Goal: Check status: Check status

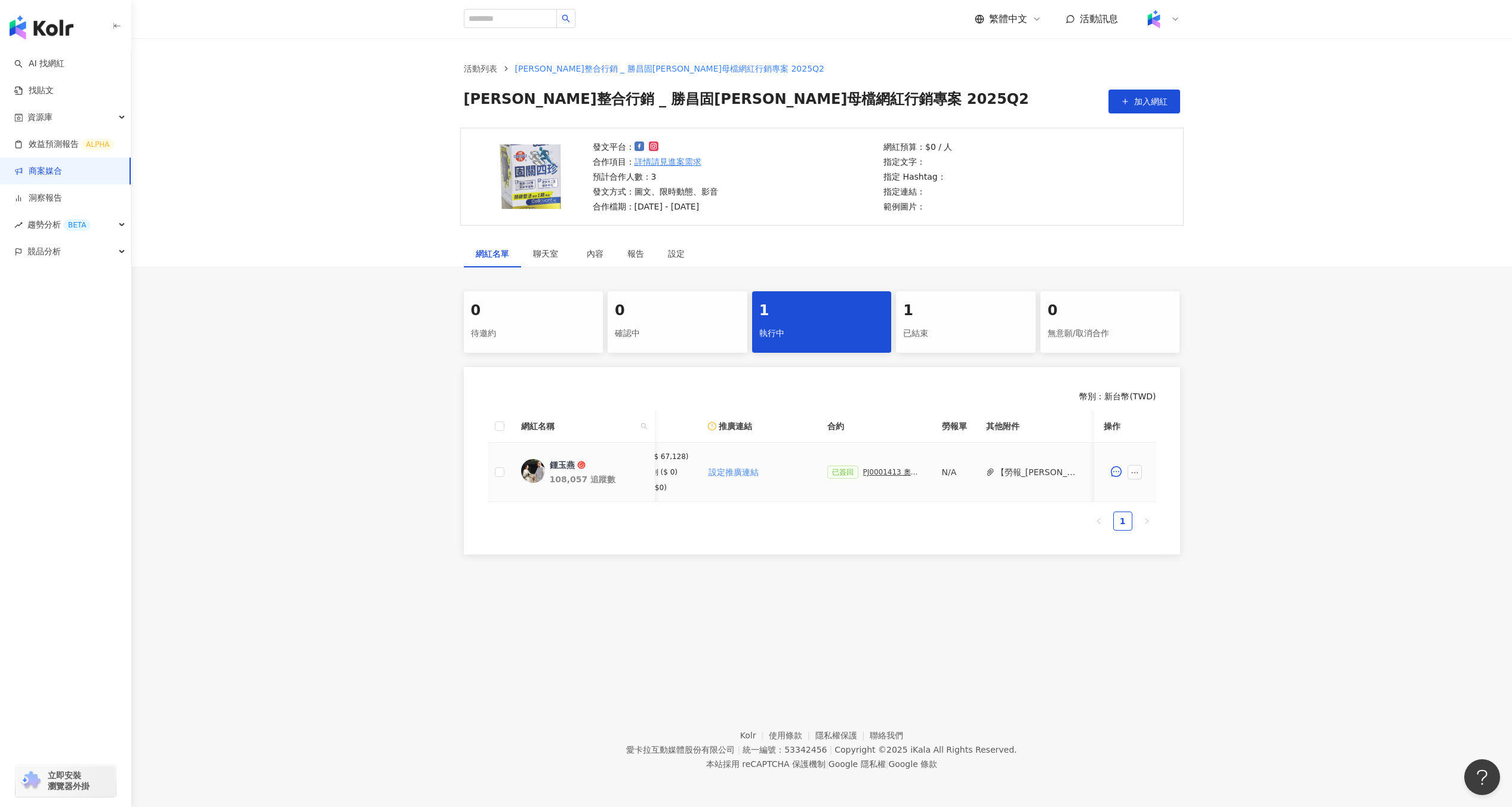
scroll to position [0, 140]
click at [905, 470] on div "PJ0001413 奧汀整合行銷 _ 勝昌固[PERSON_NAME]母檔網紅行銷專案 2025Q2_活動確認單" at bounding box center [924, 472] width 60 height 8
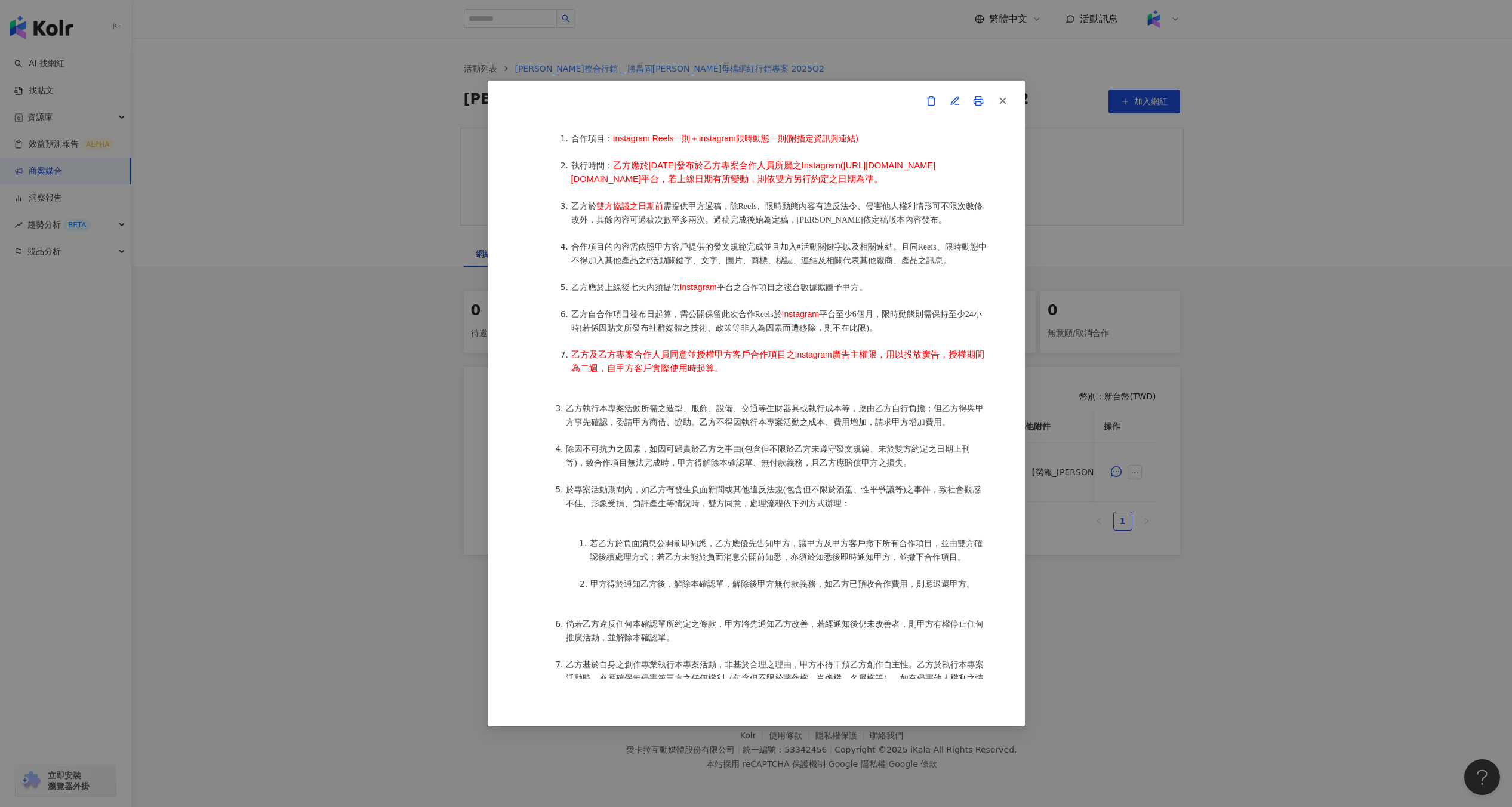
scroll to position [717, 0]
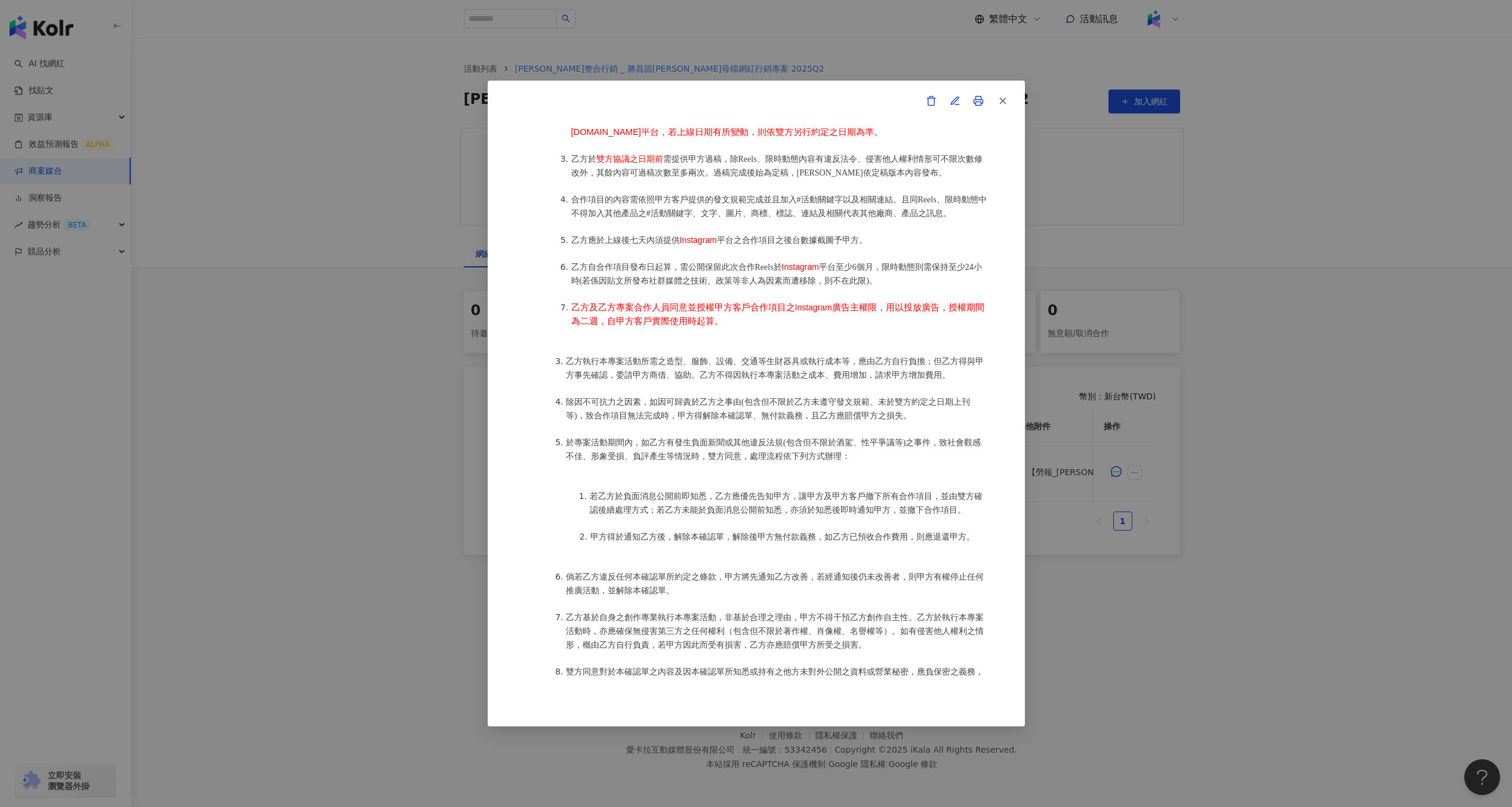
click at [1173, 382] on div "活動確認單 約定雙方 甲方名稱：愛卡拉互動媒體股份有限公司 甲方負責人：程世嘉 甲方統一編號：53342456 甲方地址：104 台北市中山區南京東路二段16…" at bounding box center [756, 404] width 1512 height 807
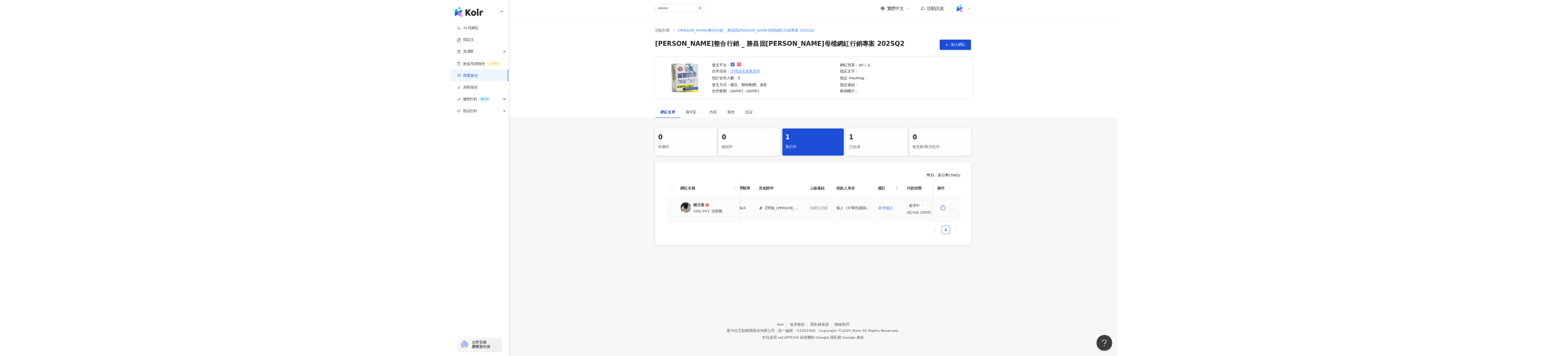
scroll to position [0, 520]
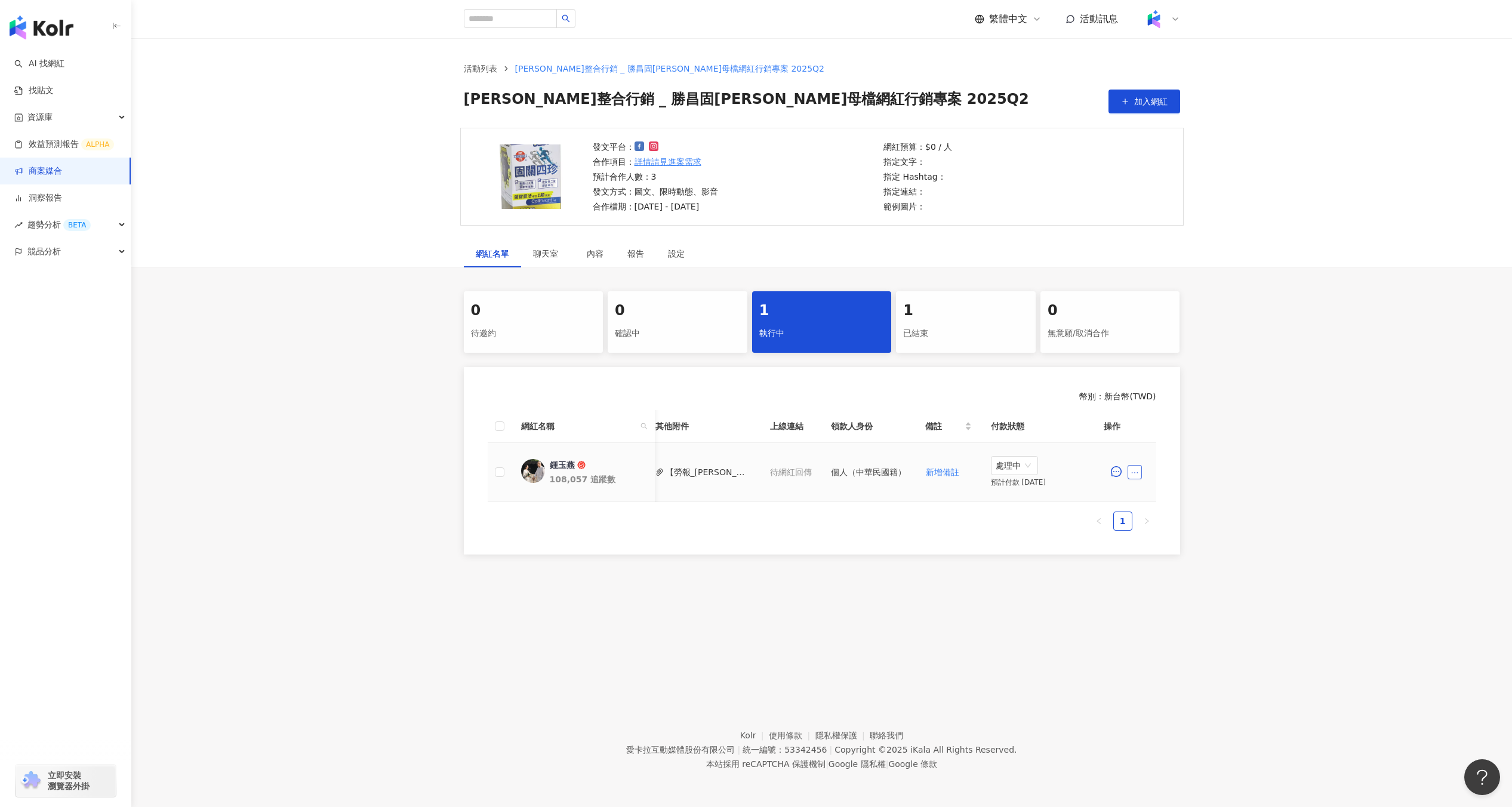
click at [1135, 473] on icon "ellipsis" at bounding box center [1135, 472] width 8 height 8
click at [1143, 616] on span "查看帳務資訊" at bounding box center [1162, 621] width 50 height 13
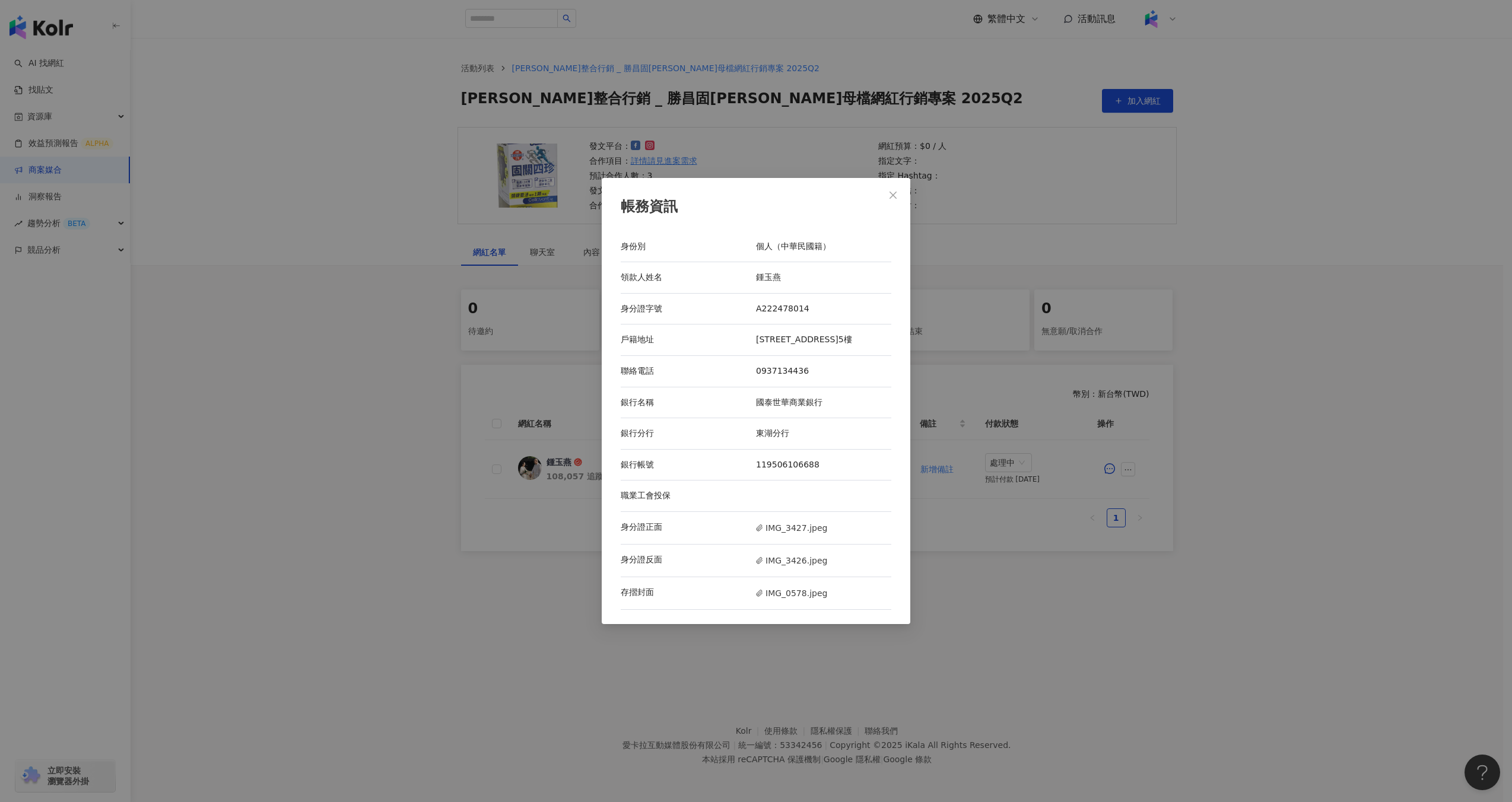
click at [970, 337] on div "帳務資訊 身份別 個人（中華民國籍） 領款人姓名 鍾玉燕 身分證字號 A222478014 戶籍地址 台北市內湖區成功路五段450巷21弄1號5樓 聯絡電話 …" at bounding box center [756, 401] width 1512 height 802
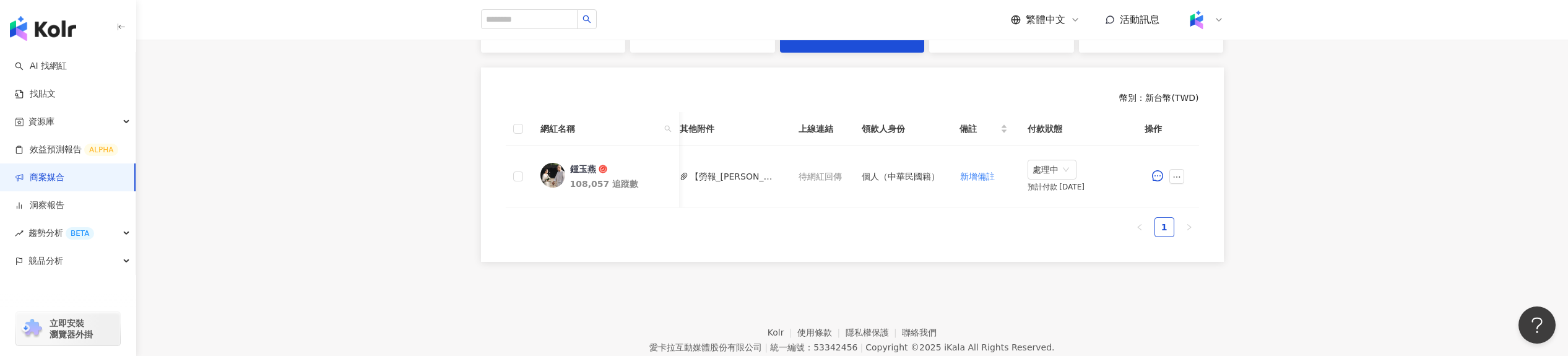
scroll to position [374, 0]
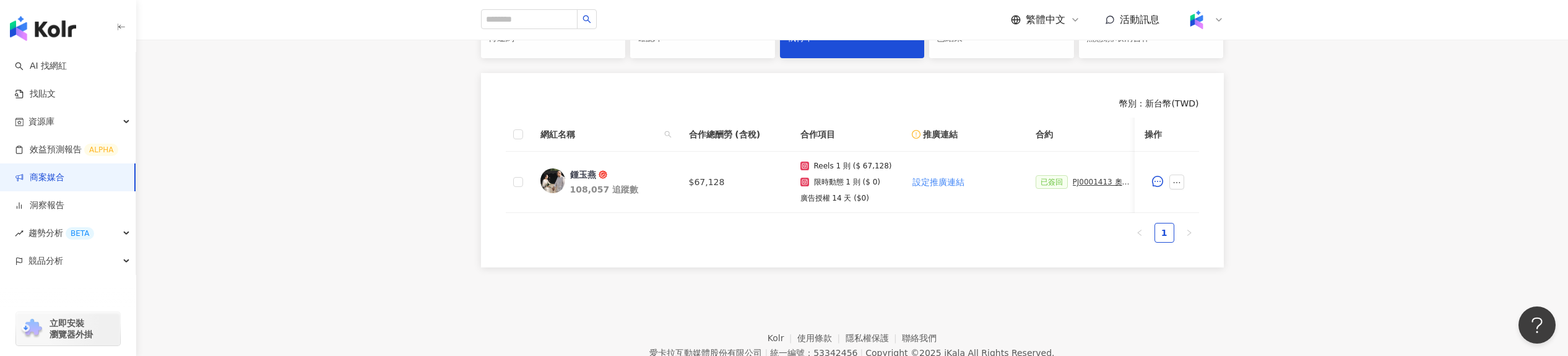
scroll to position [317, 0]
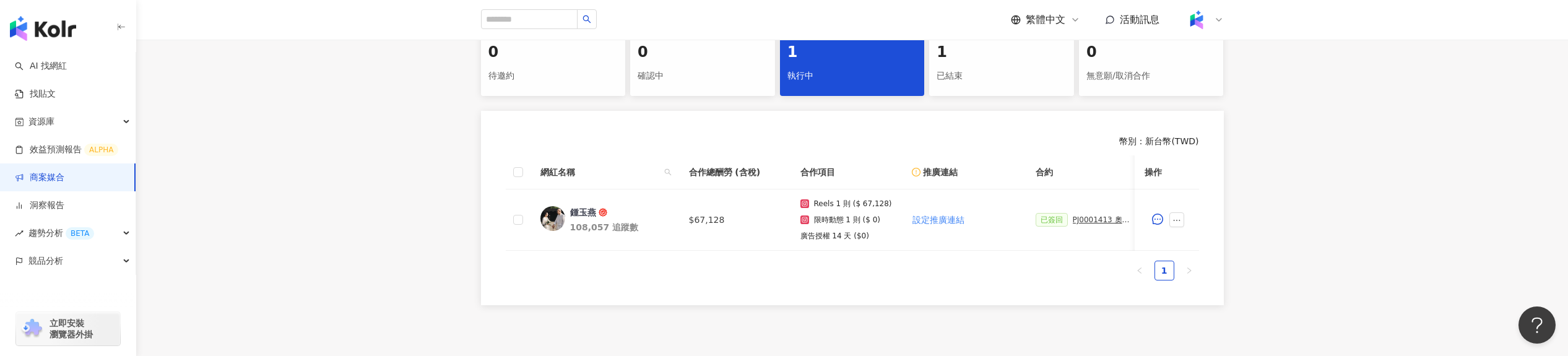
scroll to position [280, 0]
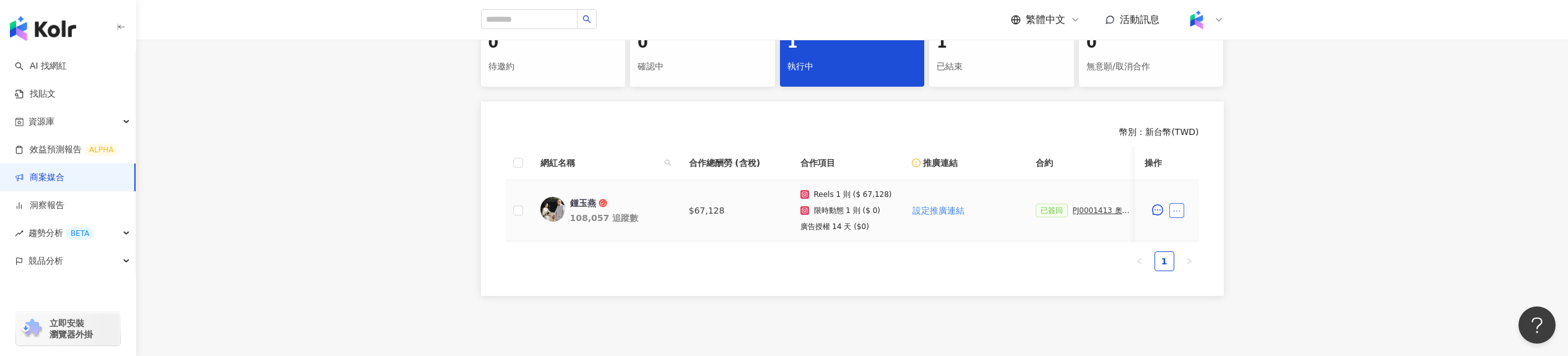
click at [1175, 205] on button "button" at bounding box center [1177, 210] width 15 height 15
click at [1198, 83] on li "查看帳務資訊" at bounding box center [1205, 76] width 67 height 25
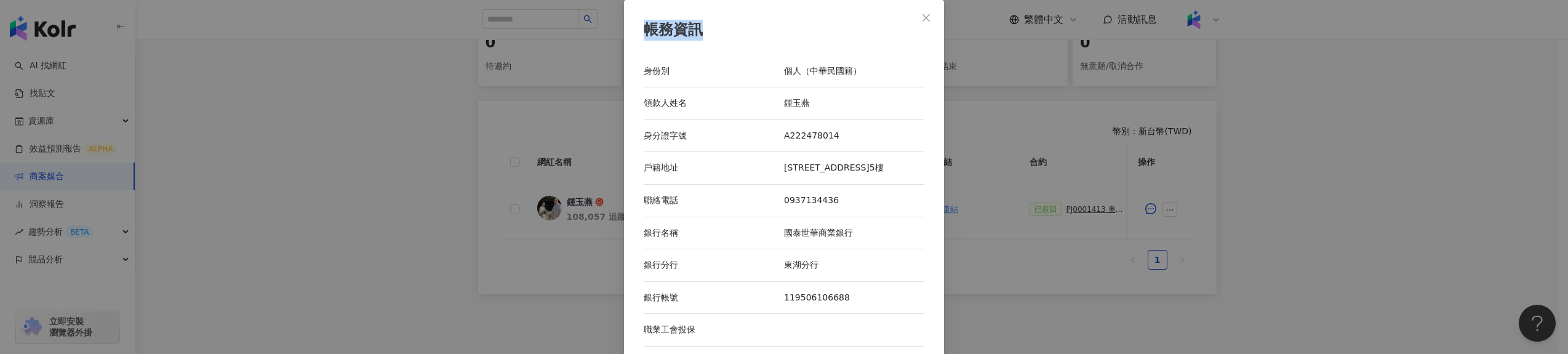
drag, startPoint x: 701, startPoint y: 26, endPoint x: 632, endPoint y: 27, distance: 69.0
click at [632, 27] on div "帳務資訊 身份別 個人（中華民國籍） 領款人姓名 [PERSON_NAME] 身分證字號 A222478014 戶籍地址 [STREET_ADDRESS] 聯…" at bounding box center [784, 231] width 320 height 463
copy div "帳務資訊"
click at [1021, 205] on div "帳務資訊 身份別 個人（中華民國籍） 領款人姓名 [PERSON_NAME] 身分證字號 A222478014 戶籍地址 [STREET_ADDRESS] 聯…" at bounding box center [784, 177] width 1568 height 354
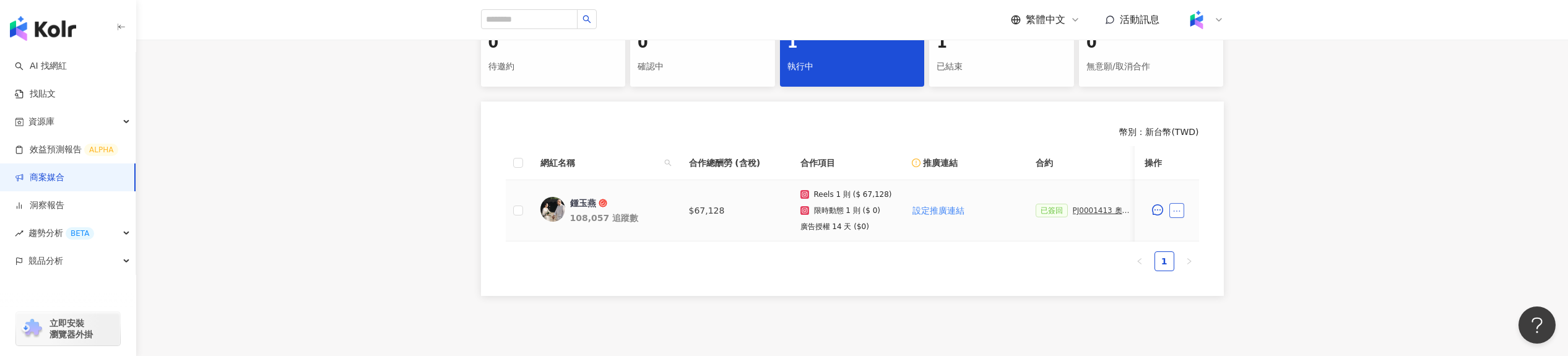
click at [1173, 214] on icon "ellipsis" at bounding box center [1177, 211] width 8 height 8
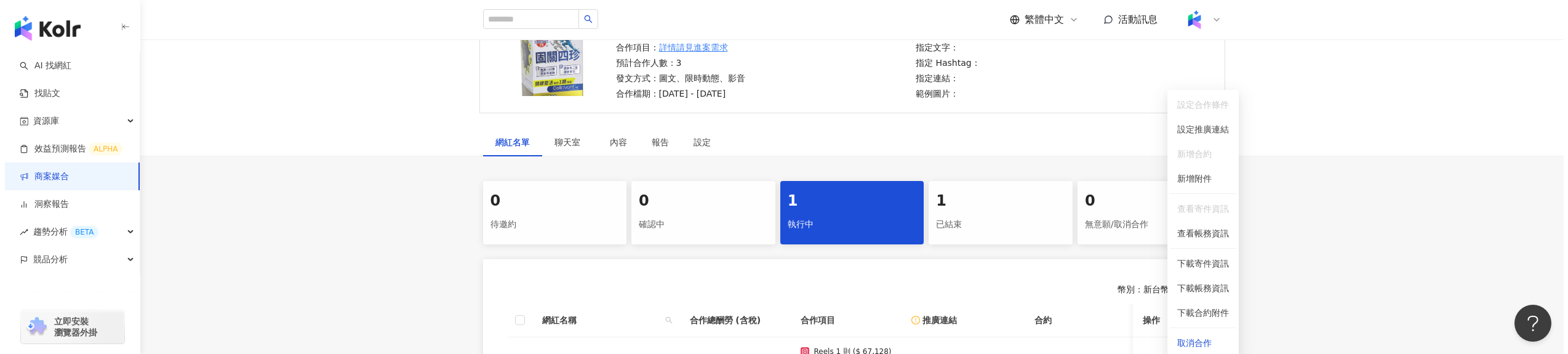
scroll to position [120, 0]
click at [1187, 229] on span "查看帳務資訊" at bounding box center [1198, 233] width 51 height 14
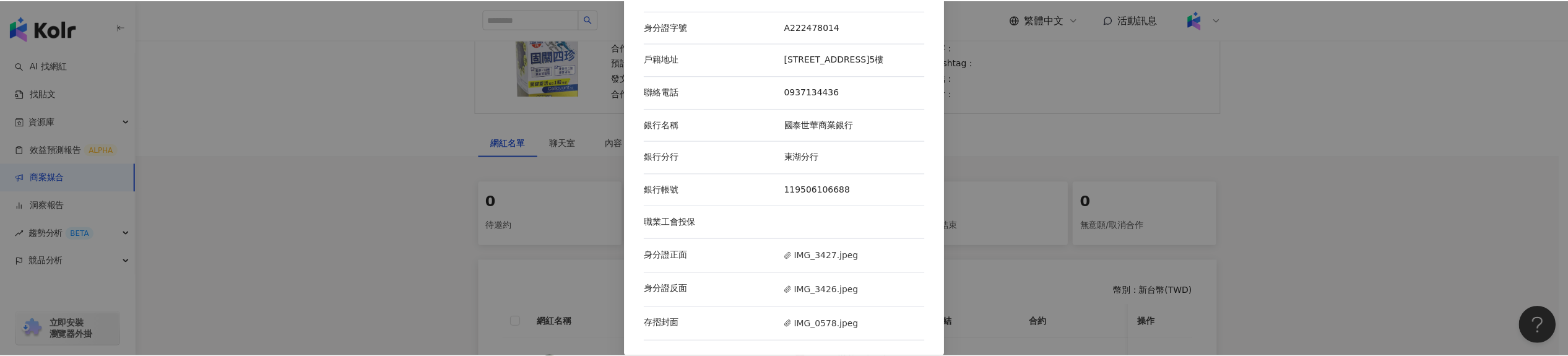
scroll to position [115, 0]
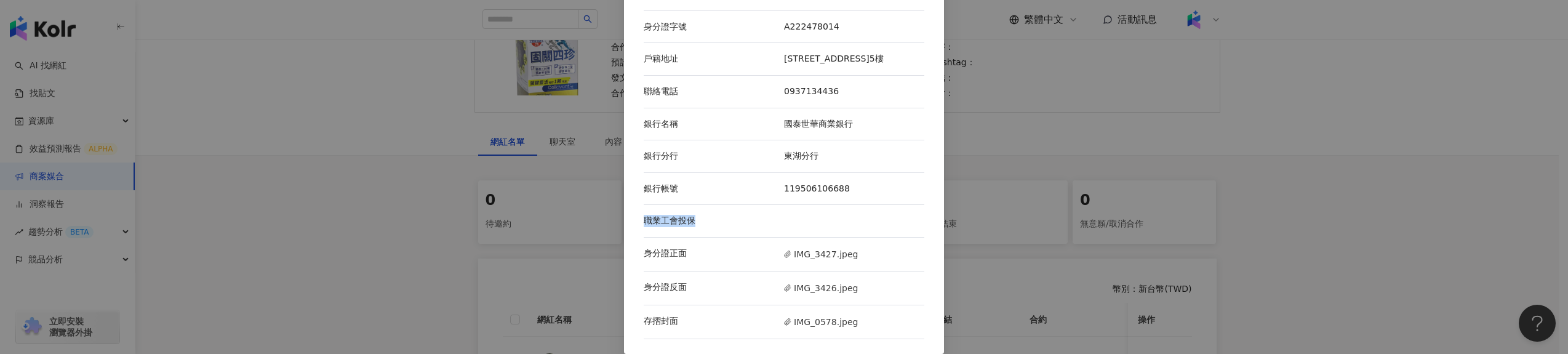
drag, startPoint x: 699, startPoint y: 230, endPoint x: 636, endPoint y: 230, distance: 63.0
click at [636, 230] on div "帳務資訊 身份別 個人（中華民國籍） 領款人姓名 鍾玉燕 身分證字號 A222478014 戶籍地址 台北市內湖區成功路五段450巷21弄1號5樓 聯絡電話 …" at bounding box center [784, 122] width 320 height 463
copy div "職業工會投保"
click at [1114, 250] on div "帳務資訊 身份別 個人（中華民國籍） 領款人姓名 鍾玉燕 身分證字號 A222478014 戶籍地址 台北市內湖區成功路五段450巷21弄1號5樓 聯絡電話 …" at bounding box center [784, 177] width 1568 height 354
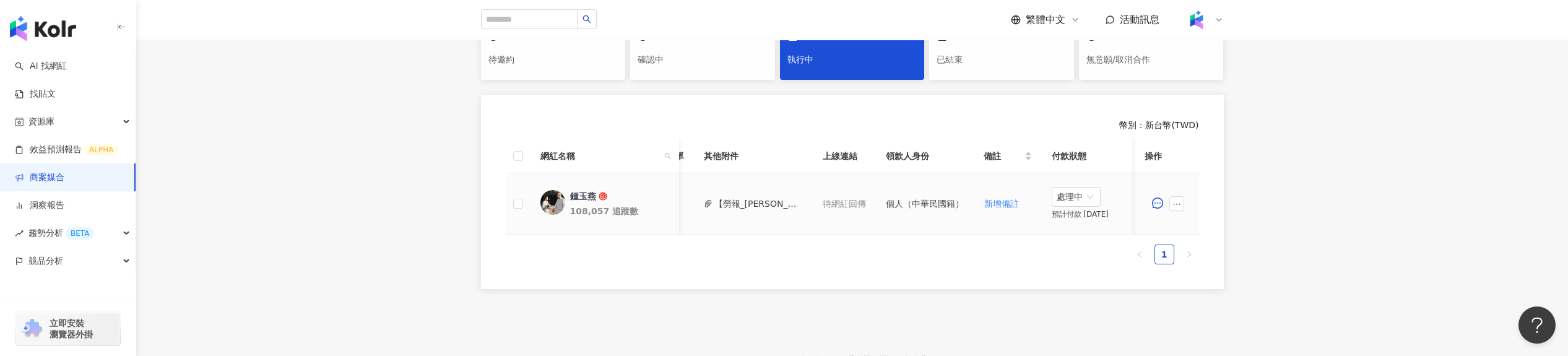
scroll to position [0, 520]
click at [737, 209] on button "【勞報_鍾玉燕】PJ0001413 奧汀整合行銷 _ 勝昌固關四珍母檔網紅行銷專案 2025Q2(1).pdf" at bounding box center [734, 204] width 89 height 14
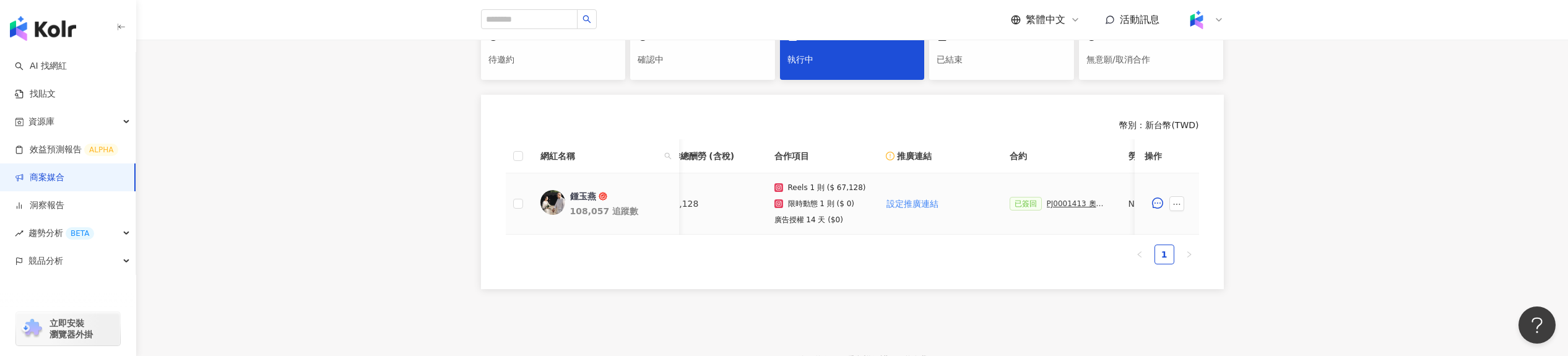
scroll to position [0, 17]
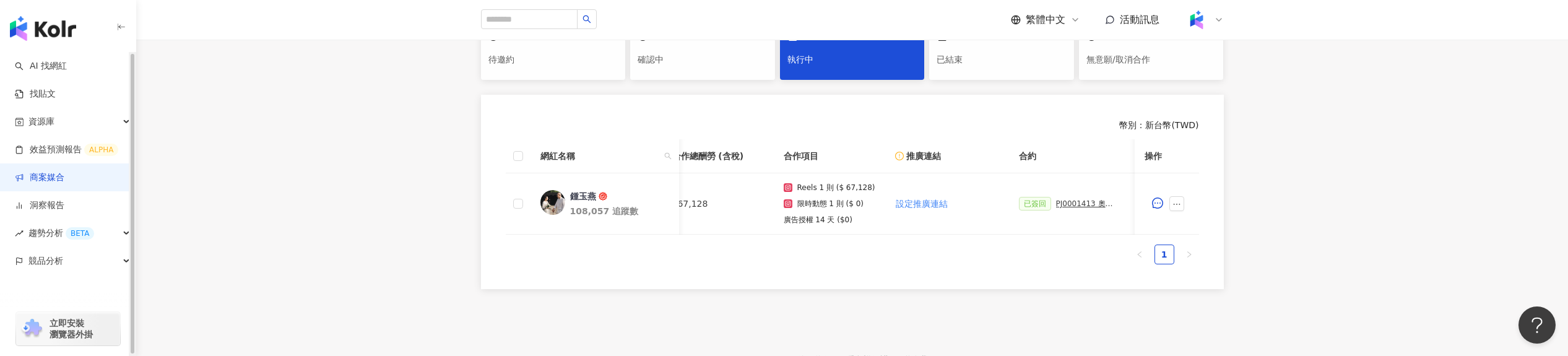
click at [64, 171] on link "商案媒合" at bounding box center [39, 178] width 49 height 12
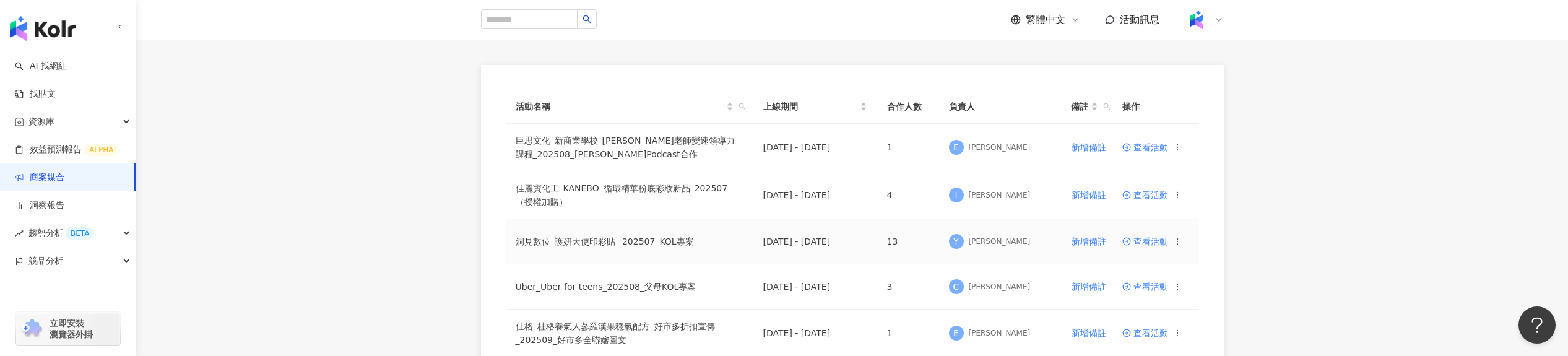
scroll to position [168, 0]
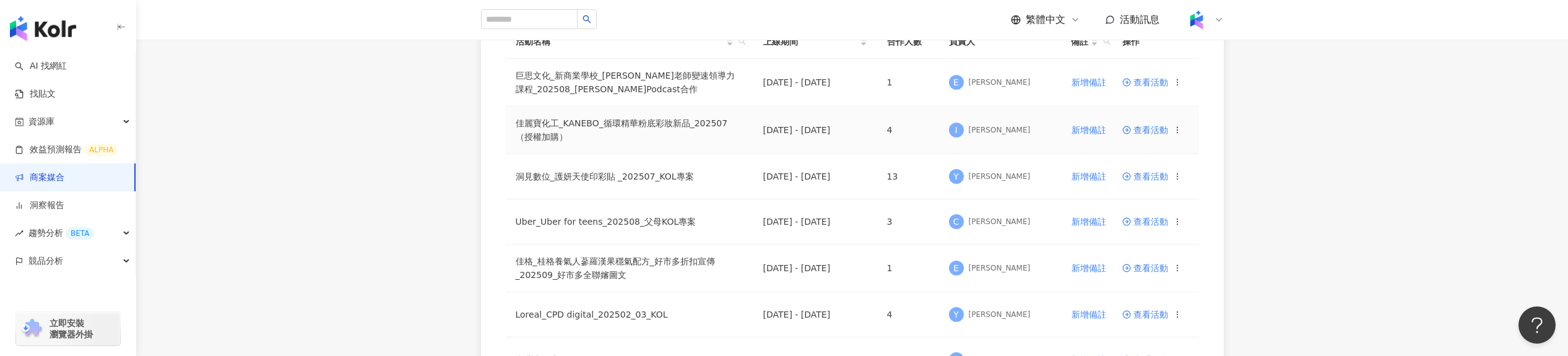
click at [1143, 129] on span "查看活動" at bounding box center [1145, 130] width 46 height 8
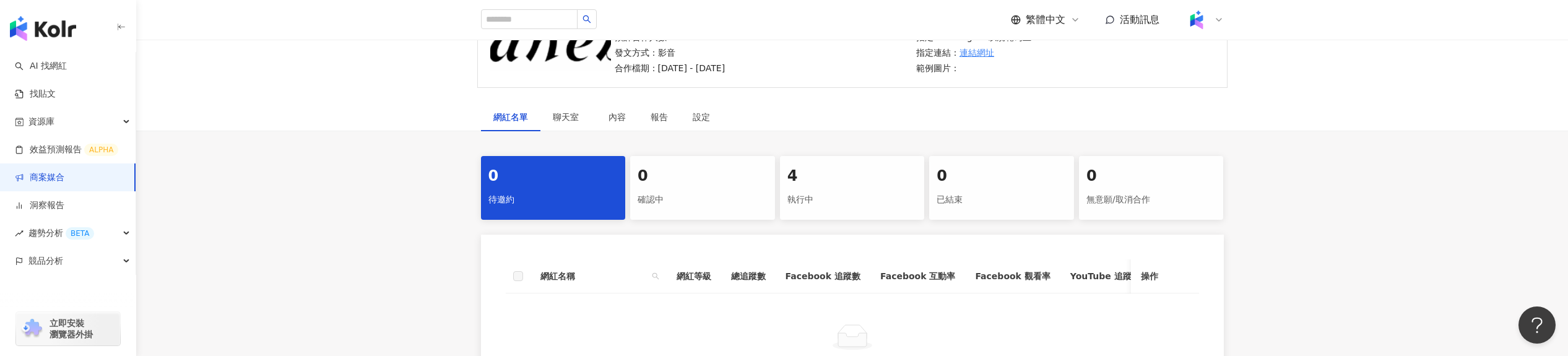
click at [849, 202] on div "執行中" at bounding box center [852, 199] width 130 height 21
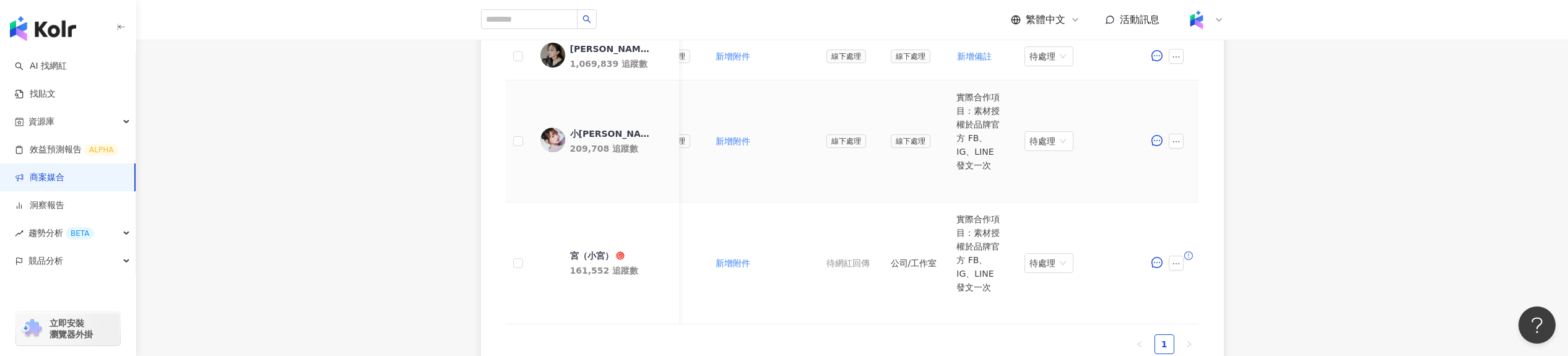
scroll to position [483, 0]
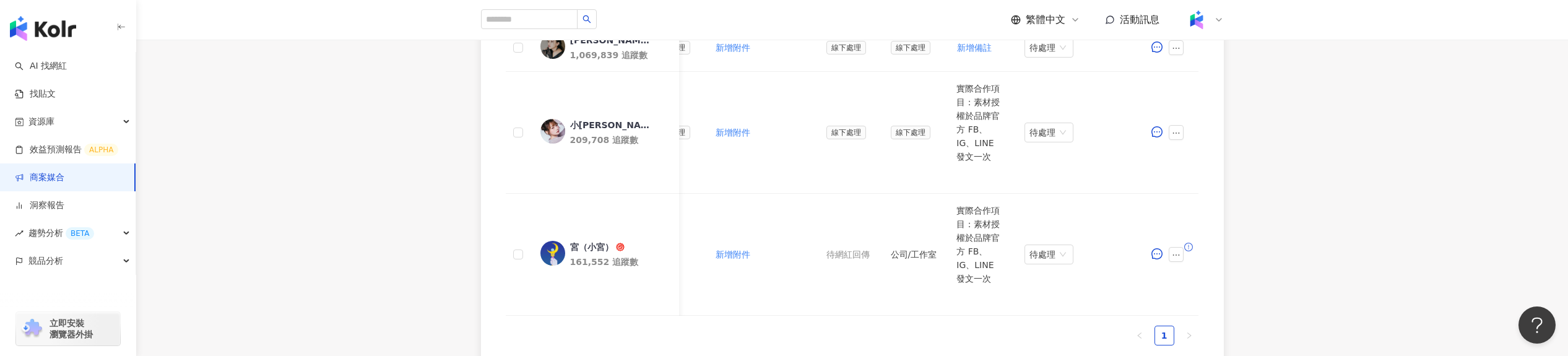
click at [64, 175] on link "商案媒合" at bounding box center [39, 178] width 49 height 12
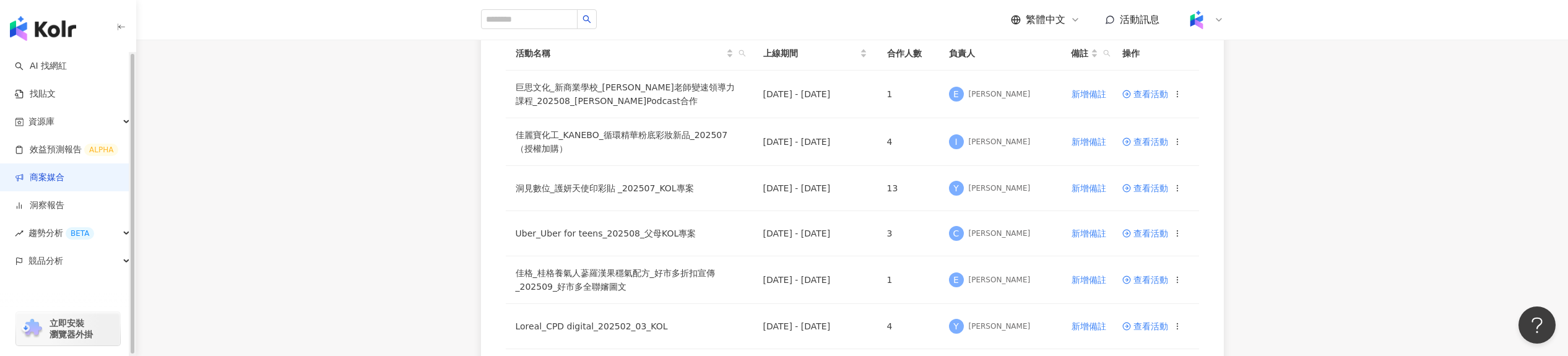
scroll to position [215, 0]
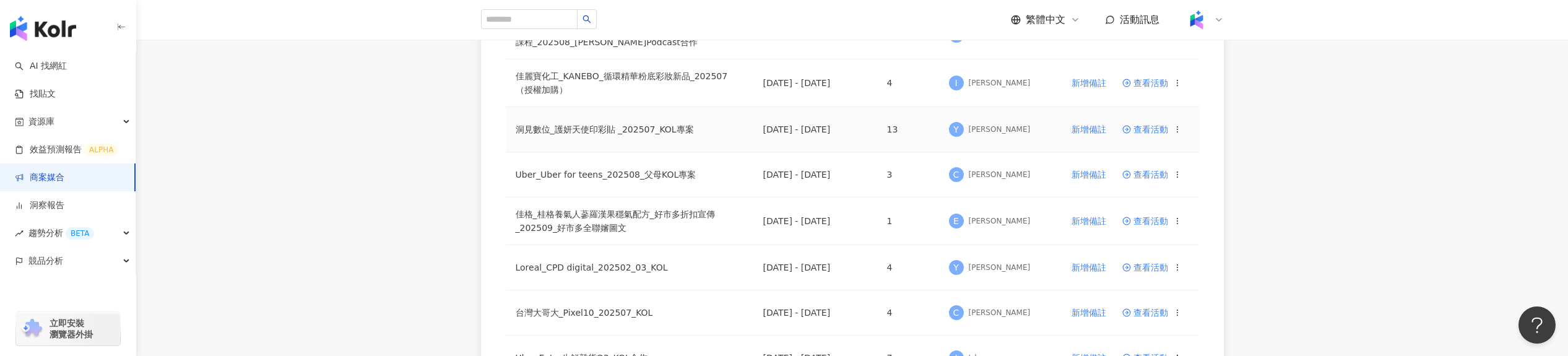
click at [1148, 131] on span "查看活動" at bounding box center [1145, 129] width 46 height 8
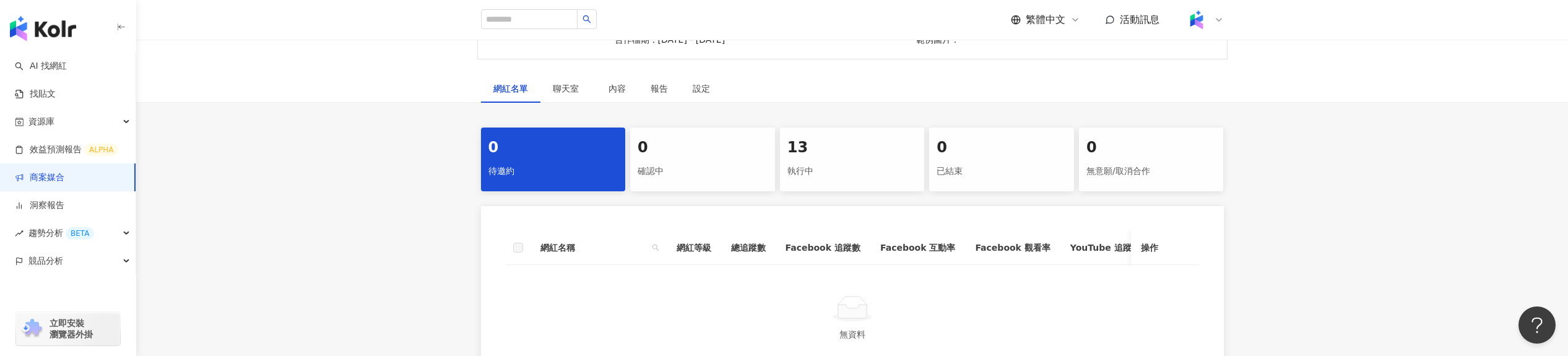
scroll to position [196, 0]
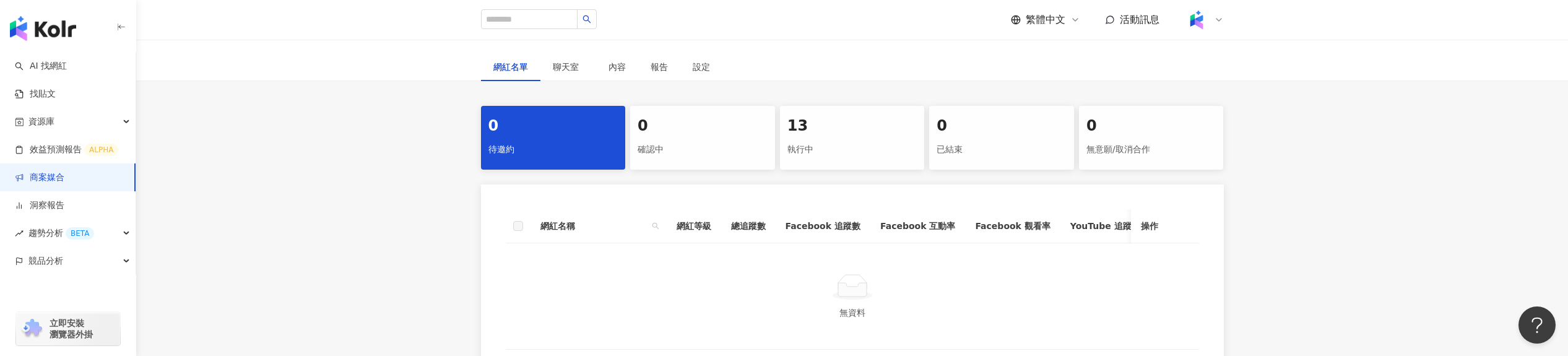
click at [857, 137] on div "13 執行中" at bounding box center [852, 137] width 145 height 64
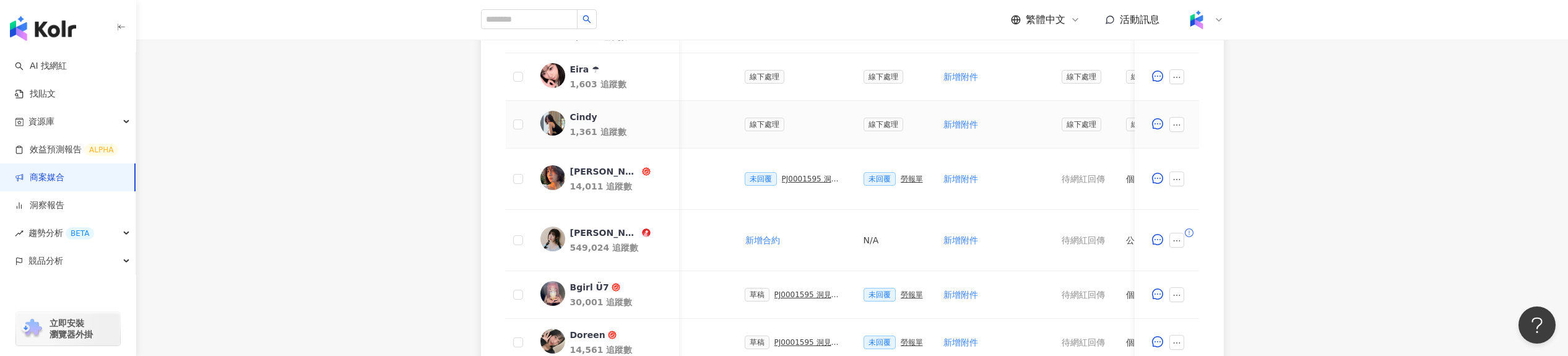
scroll to position [0, 300]
click at [904, 175] on div "勞報單" at bounding box center [903, 178] width 22 height 8
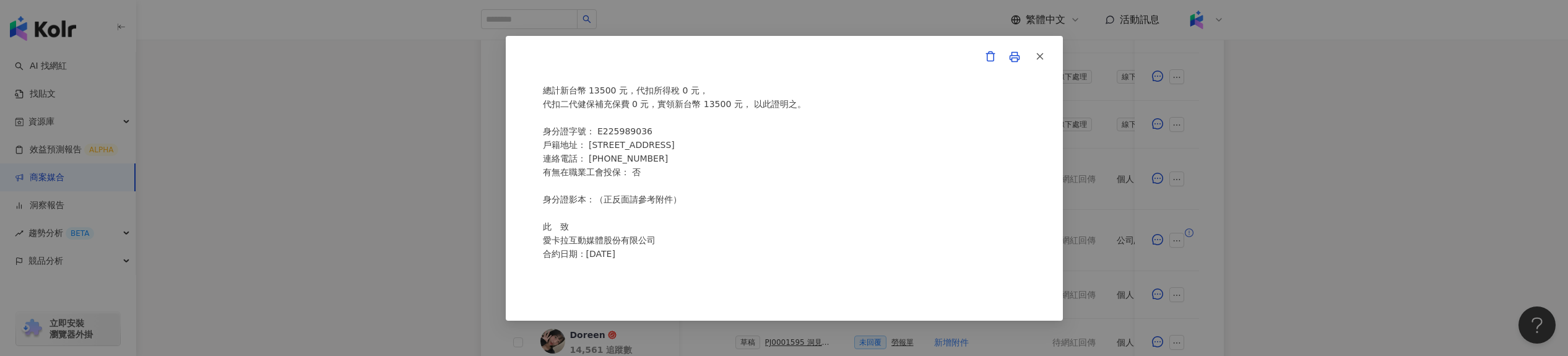
scroll to position [0, 0]
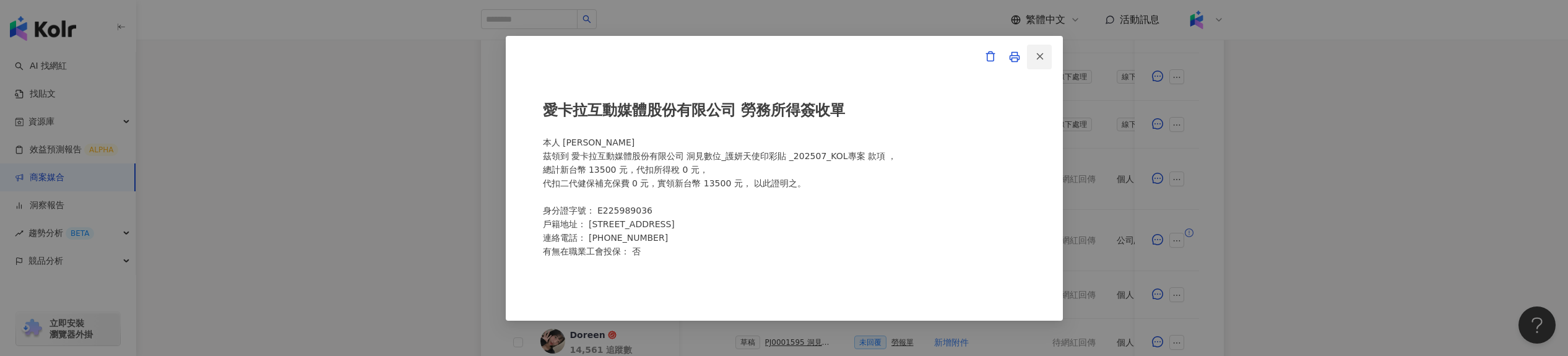
click at [1042, 54] on line "button" at bounding box center [1039, 56] width 5 height 5
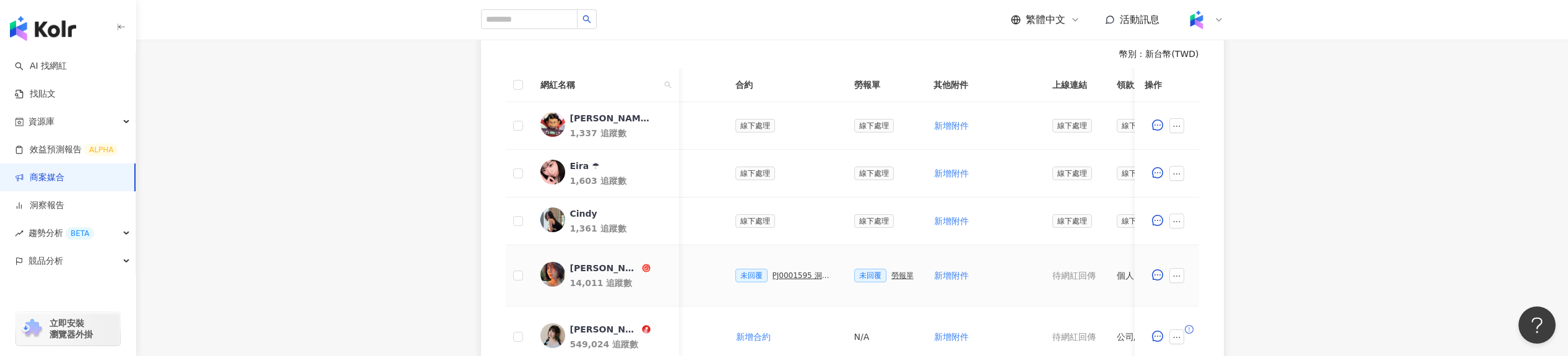
scroll to position [331, 0]
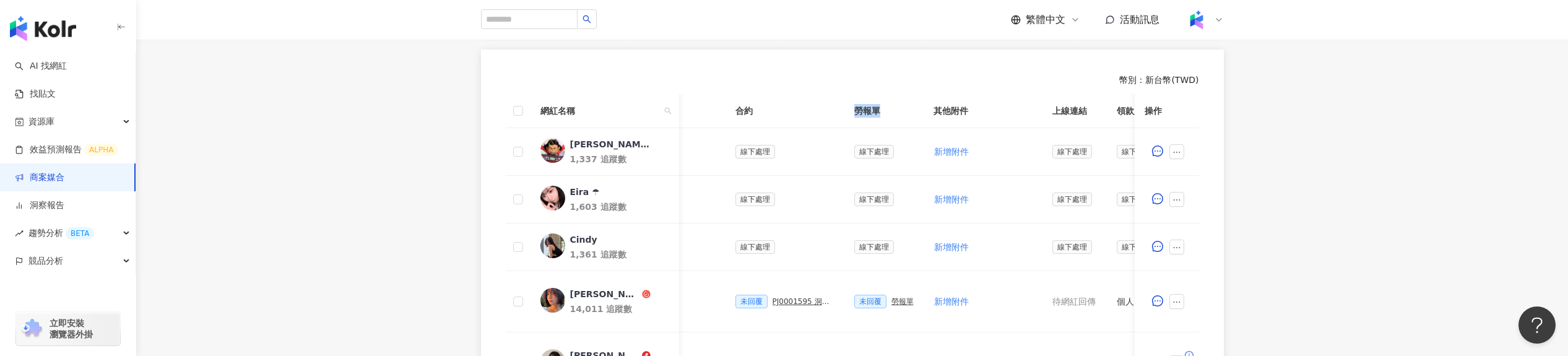
drag, startPoint x: 882, startPoint y: 111, endPoint x: 844, endPoint y: 111, distance: 38.0
click at [845, 111] on th "勞報單" at bounding box center [884, 111] width 80 height 34
copy th "勞報單"
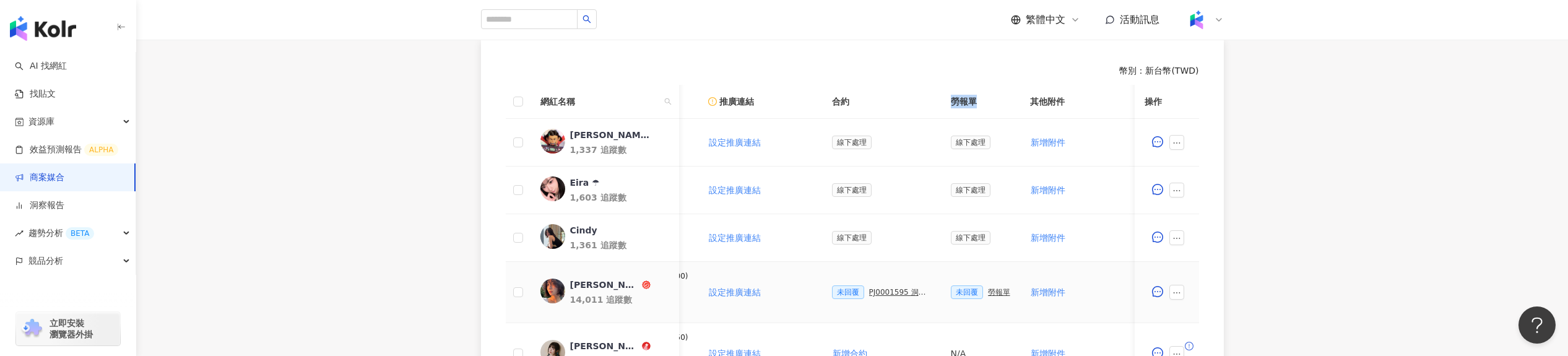
scroll to position [0, 209]
click at [1398, 289] on div "0 待邀約 0 確認中 13 執行中 0 已結束 0 無意願/取消合作 幣別 ： 新台幣 ( TWD ) 網紅名稱 合作總酬勞 (含稅) 合作項目 推廣連結 …" at bounding box center [852, 326] width 1432 height 730
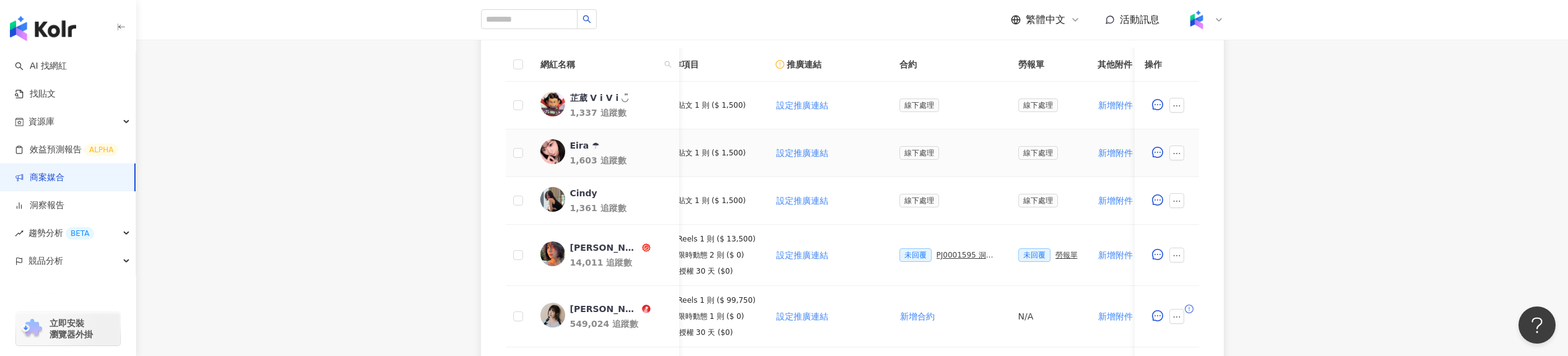
scroll to position [0, 137]
click at [1055, 258] on div "勞報單" at bounding box center [1065, 255] width 22 height 8
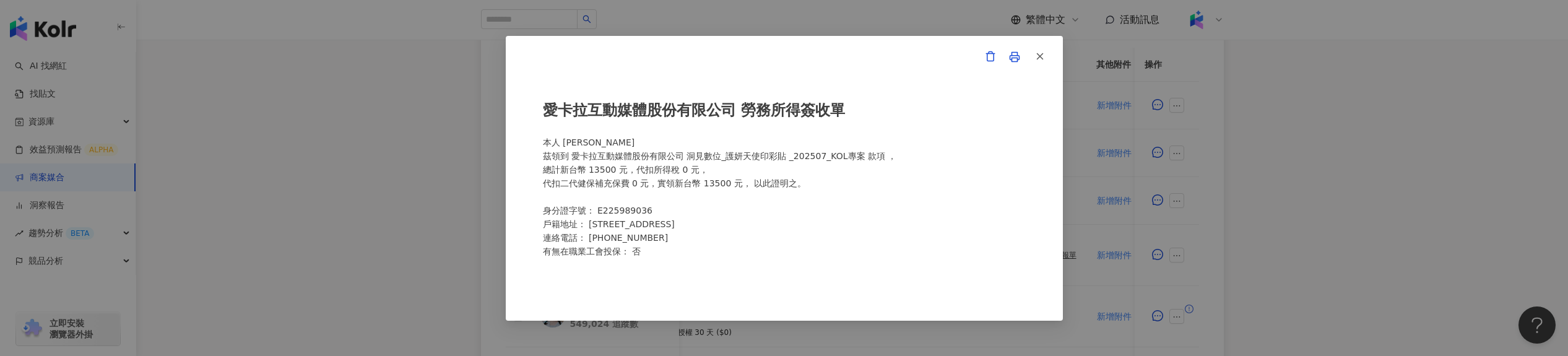
click at [1071, 210] on div "愛[PERSON_NAME]互動媒體股份有限公司 勞務所得簽收單 本人 [PERSON_NAME]領到 愛[PERSON_NAME]互動媒體股份有限公司 洞⾒…" at bounding box center [784, 178] width 1568 height 356
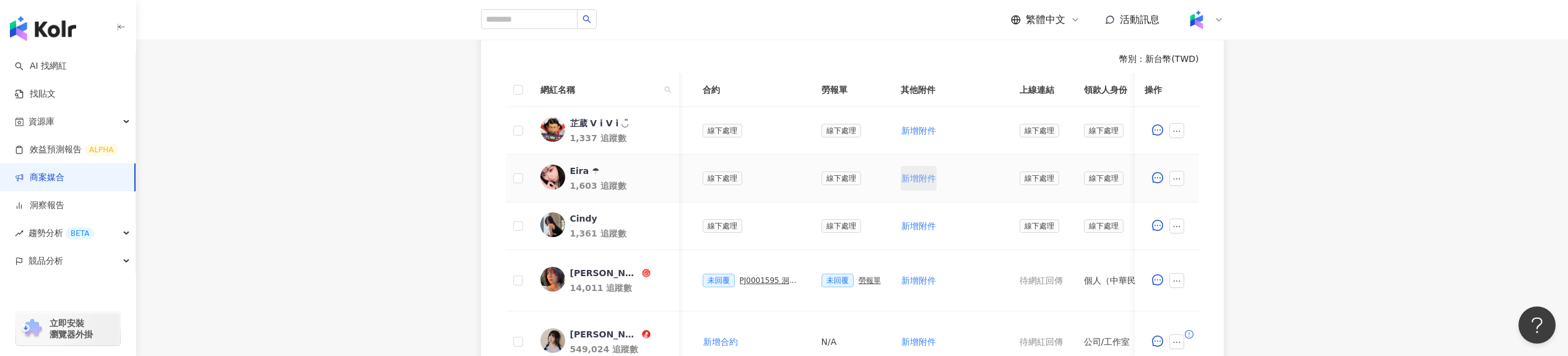
scroll to position [0, 334]
click at [864, 280] on div "勞報單" at bounding box center [869, 280] width 22 height 8
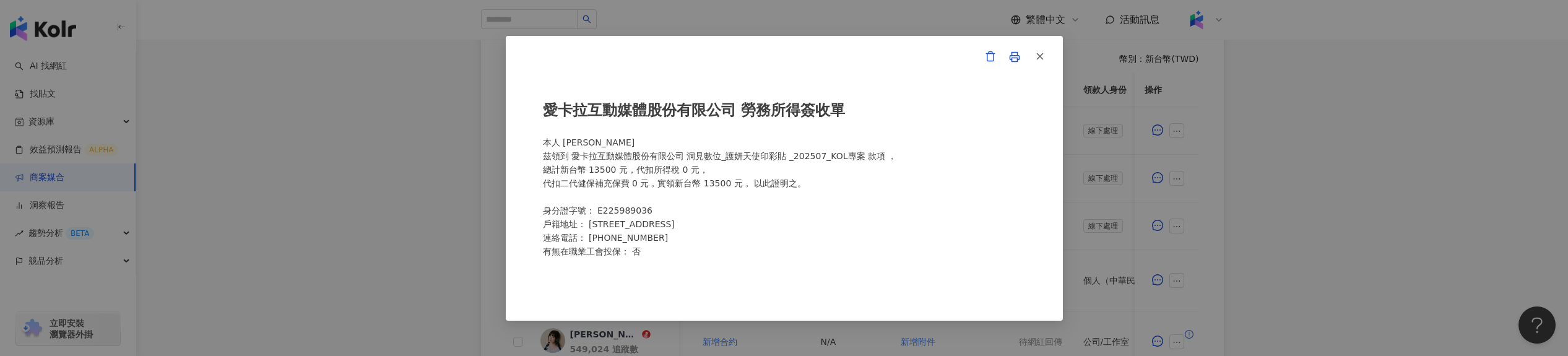
click at [391, 178] on div "愛[PERSON_NAME]互動媒體股份有限公司 勞務所得簽收單 本人 [PERSON_NAME]領到 愛[PERSON_NAME]互動媒體股份有限公司 洞⾒…" at bounding box center [784, 178] width 1568 height 356
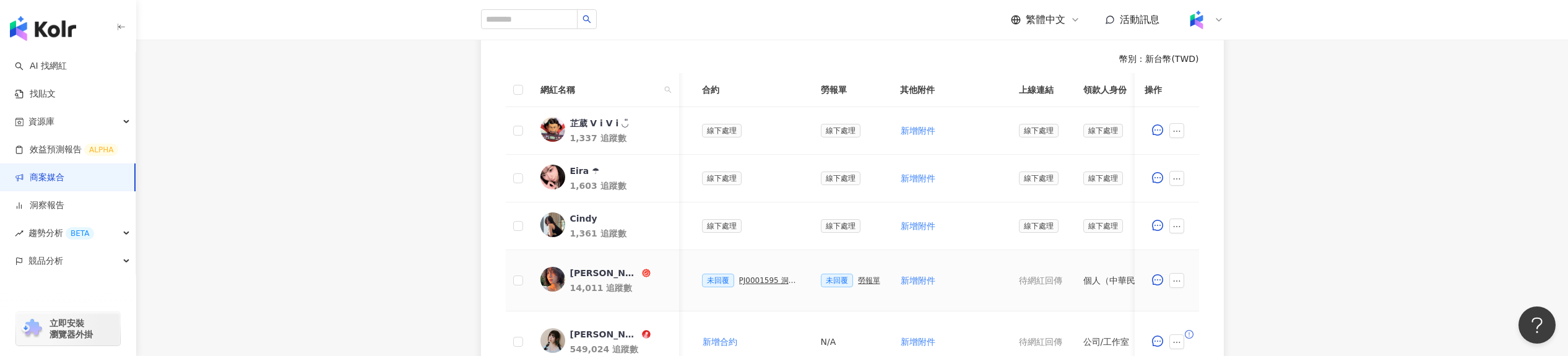
click at [862, 280] on div "勞報單" at bounding box center [869, 280] width 22 height 8
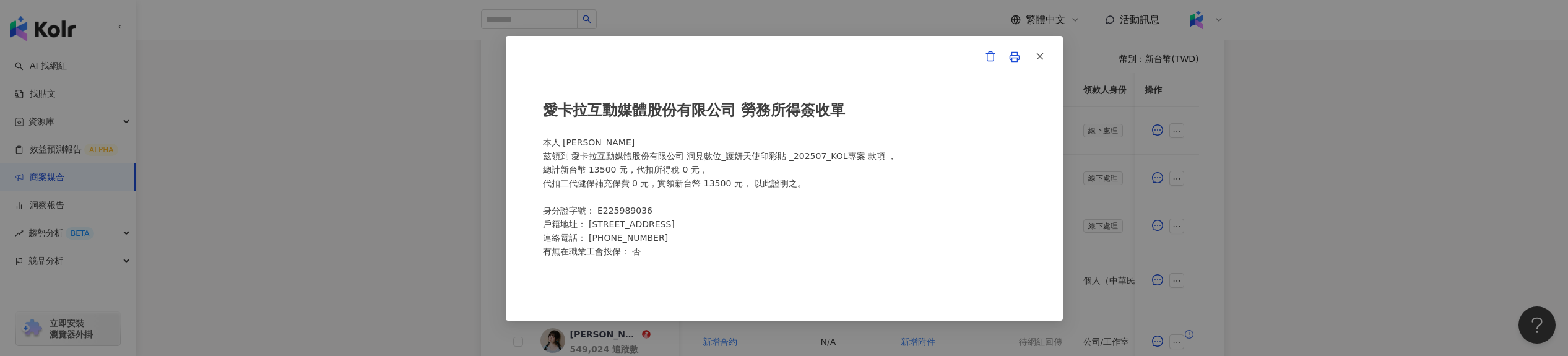
click at [389, 311] on div "愛[PERSON_NAME]互動媒體股份有限公司 勞務所得簽收單 本人 [PERSON_NAME]領到 愛[PERSON_NAME]互動媒體股份有限公司 洞⾒…" at bounding box center [784, 178] width 1568 height 356
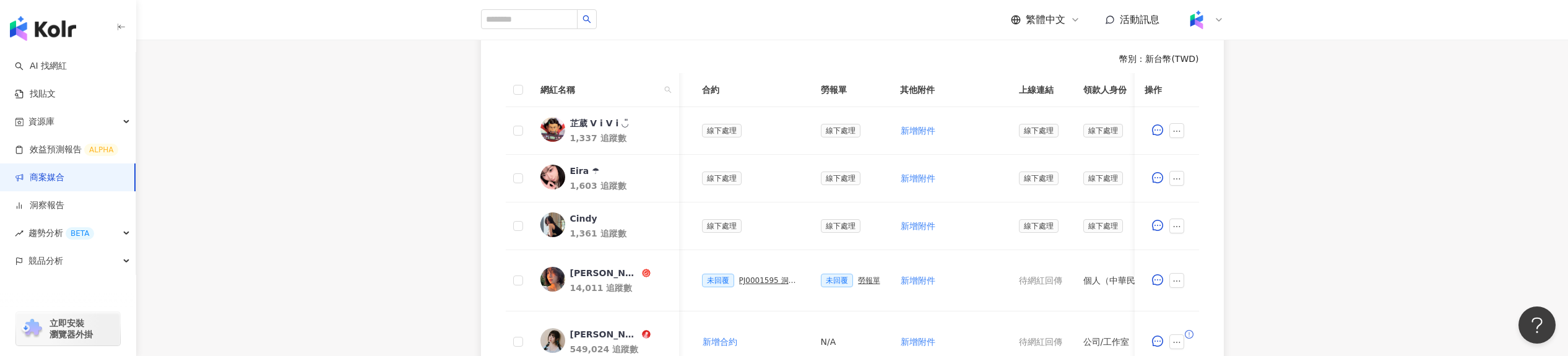
click at [386, 298] on div "0 待邀約 0 確認中 13 執行中 0 已結束 0 無意願/取消合作 幣別 ： 新台幣 ( TWD ) 網紅名稱 合作總酬勞 (含稅) 合作項目 推廣連結 …" at bounding box center [852, 314] width 1432 height 730
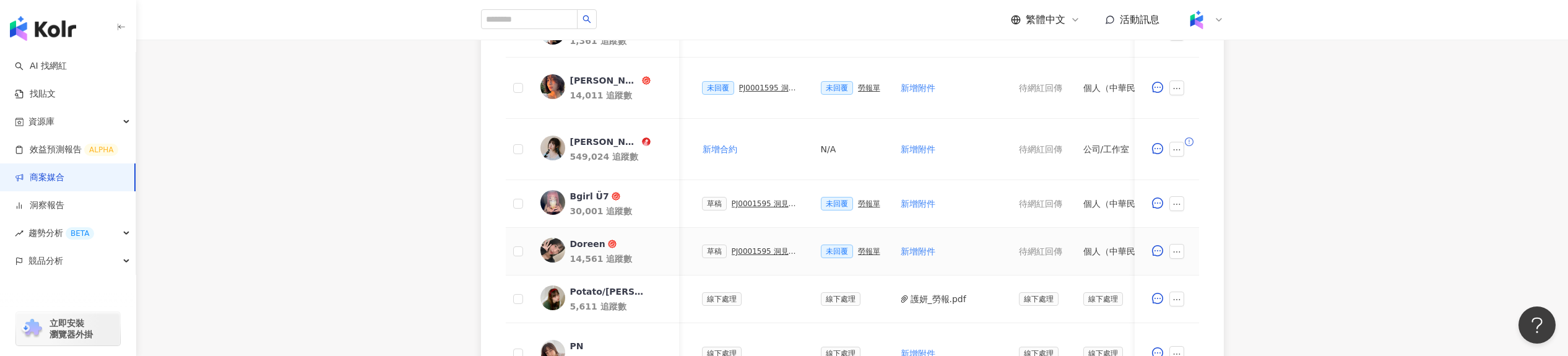
scroll to position [552, 0]
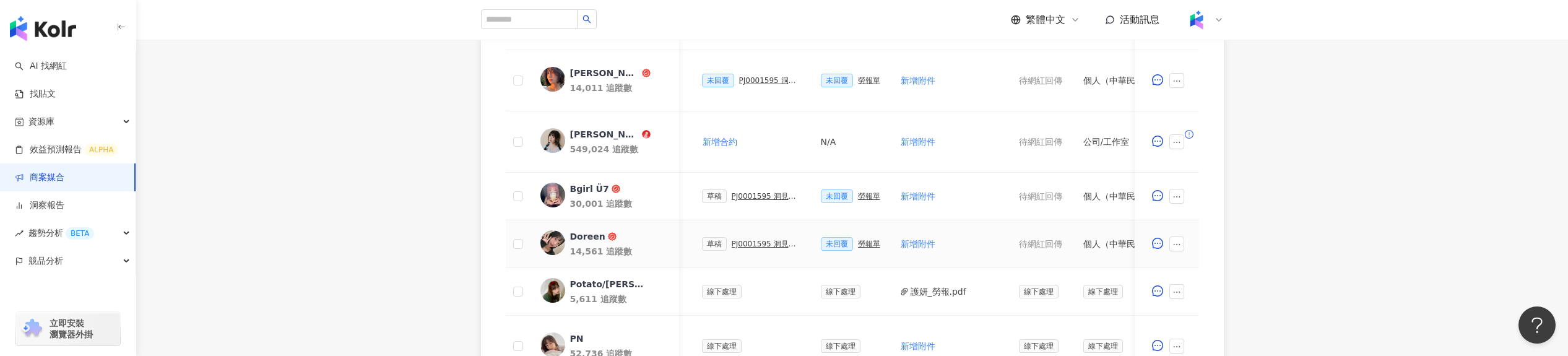
click at [865, 237] on div "未回覆 勞報單" at bounding box center [850, 244] width 59 height 14
click at [866, 242] on div "勞報單" at bounding box center [869, 243] width 22 height 8
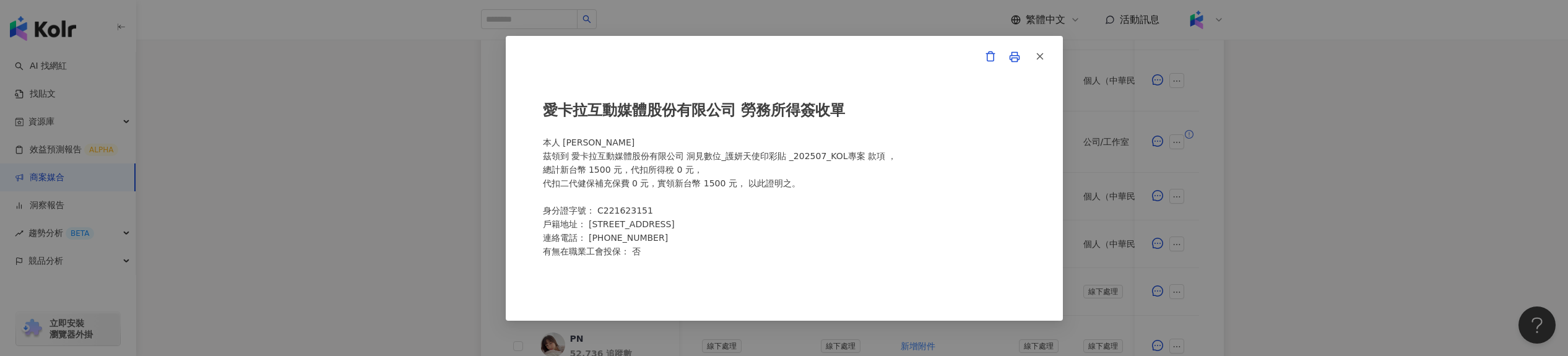
click at [442, 320] on div "愛[PERSON_NAME]互動媒體股份有限公司 勞務所得簽收單 本人 [PERSON_NAME] 茲領到 愛[PERSON_NAME]互動媒體股份有限公司 …" at bounding box center [784, 178] width 1568 height 356
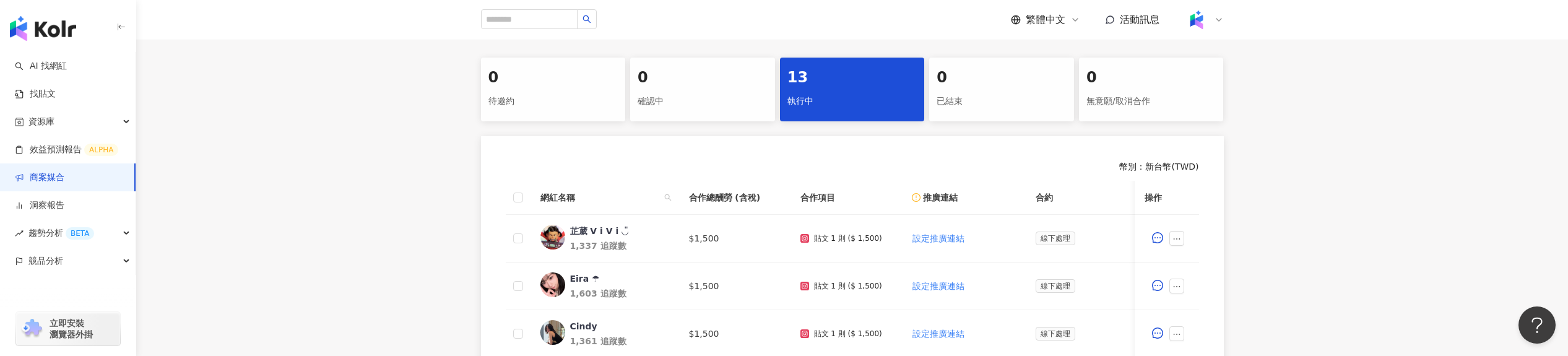
scroll to position [303, 0]
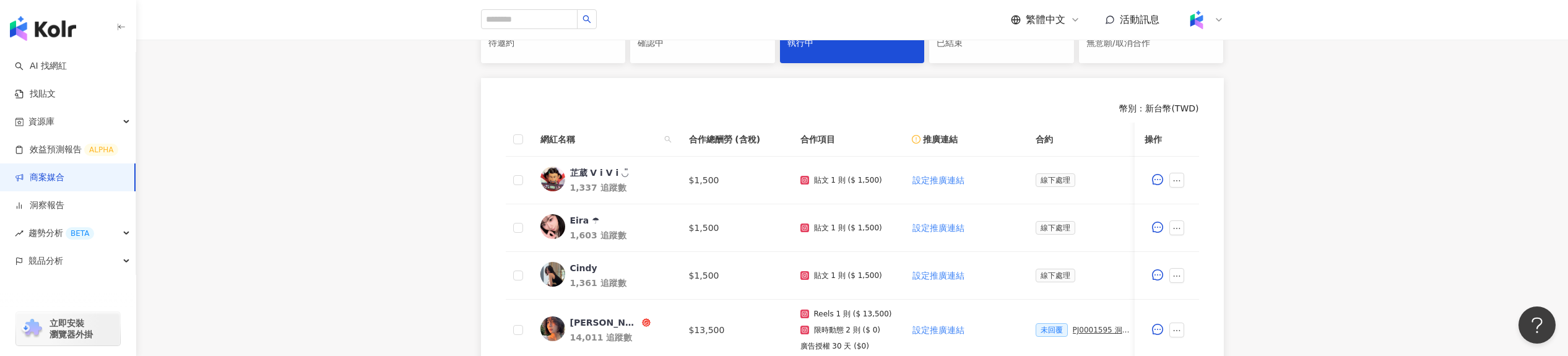
click at [380, 39] on header "繁體中文 活動訊息" at bounding box center [852, 20] width 1432 height 40
